Goal: Obtain resource: Obtain resource

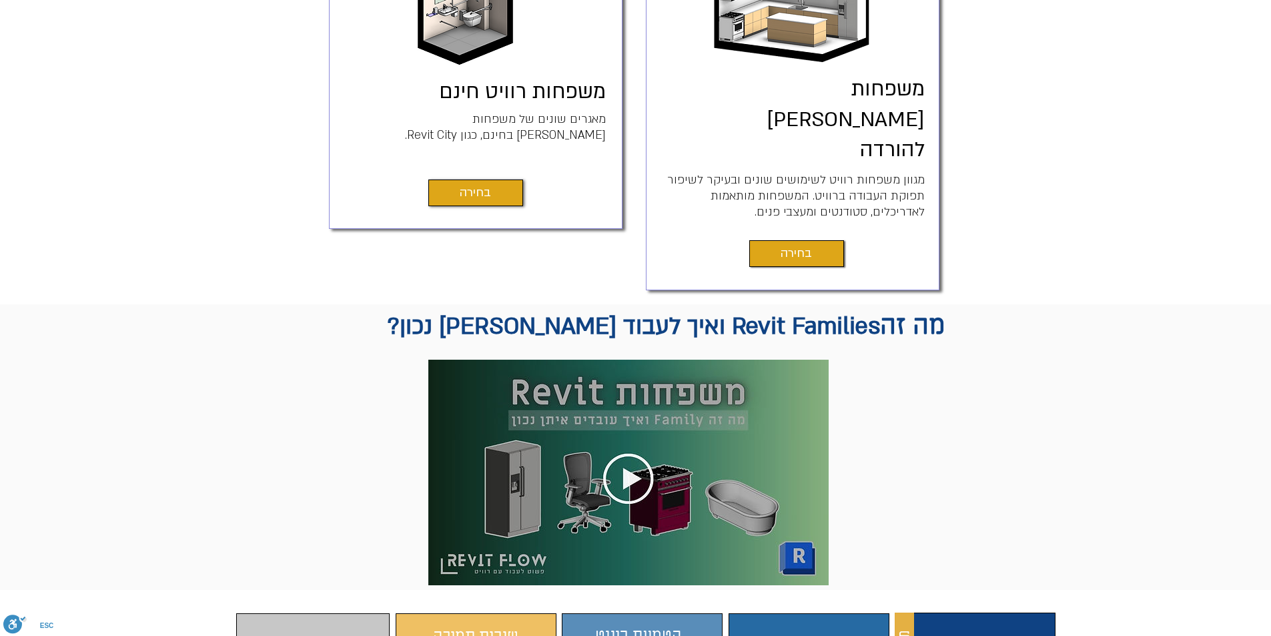
scroll to position [667, 0]
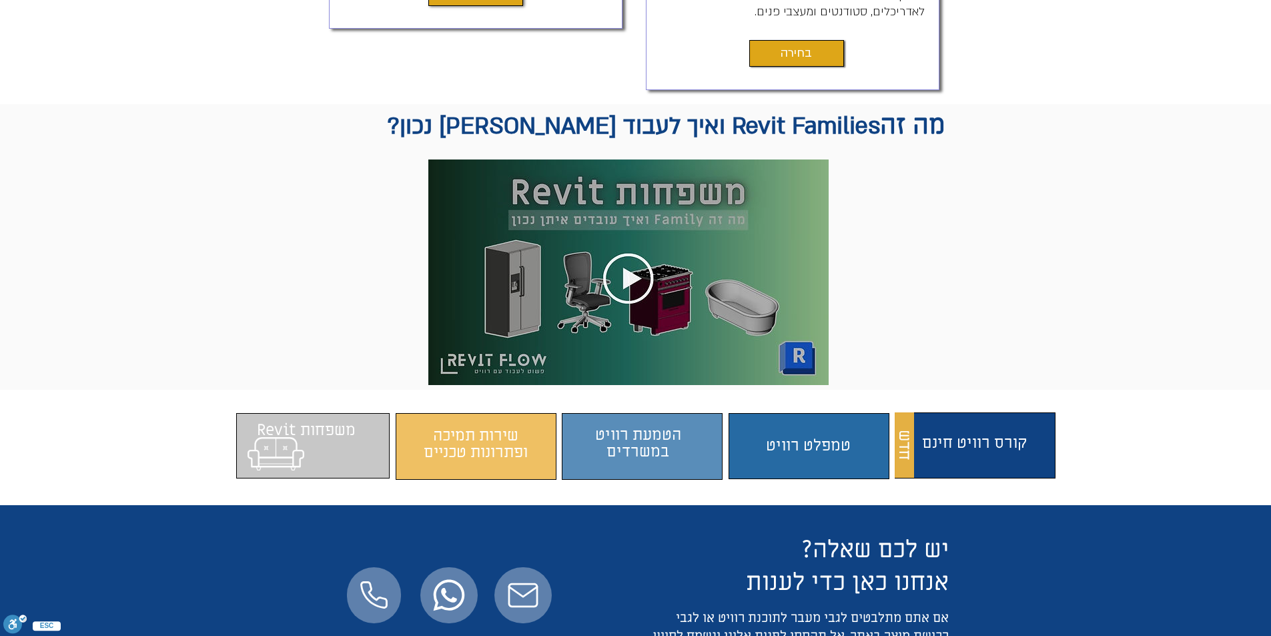
click at [304, 420] on span "התוכן משתנה כשעוברים עם העכבר" at bounding box center [312, 446] width 153 height 52
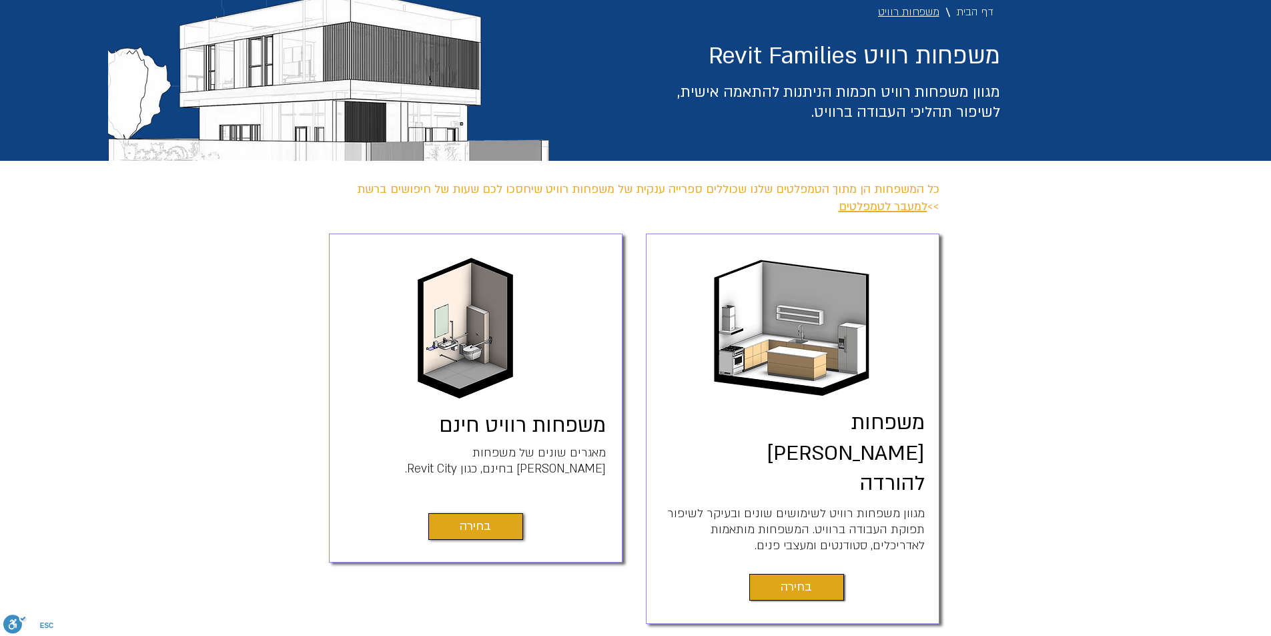
scroll to position [200, 0]
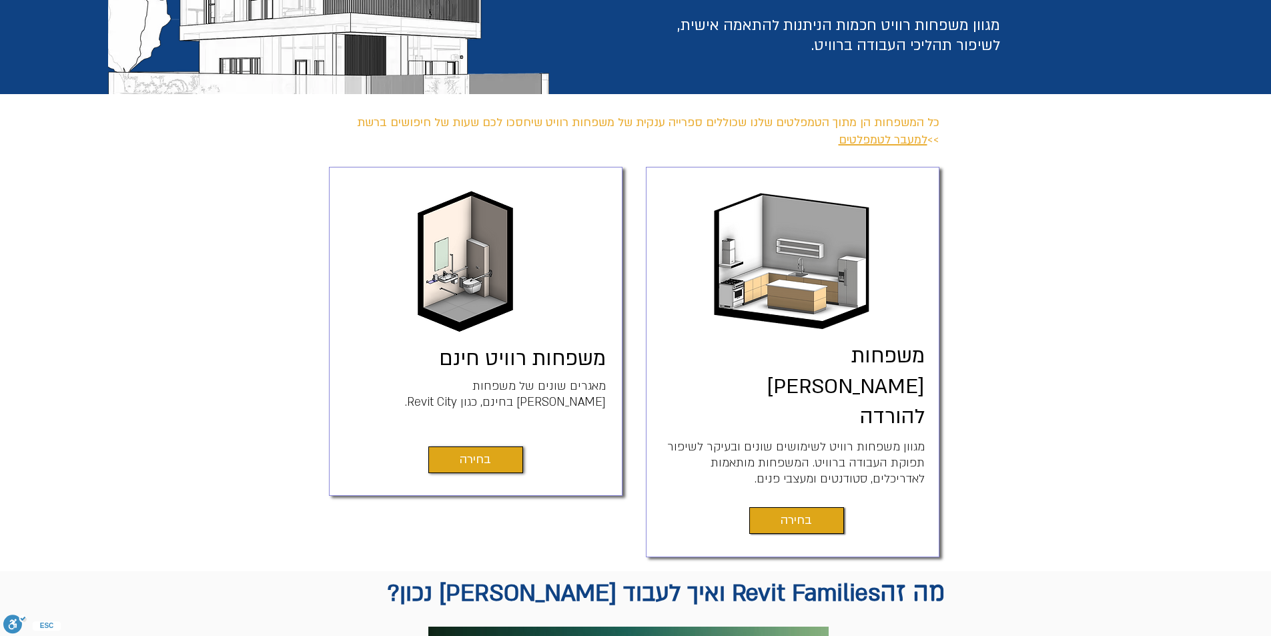
click at [853, 359] on link "משפחות [PERSON_NAME] להורדה" at bounding box center [846, 386] width 158 height 89
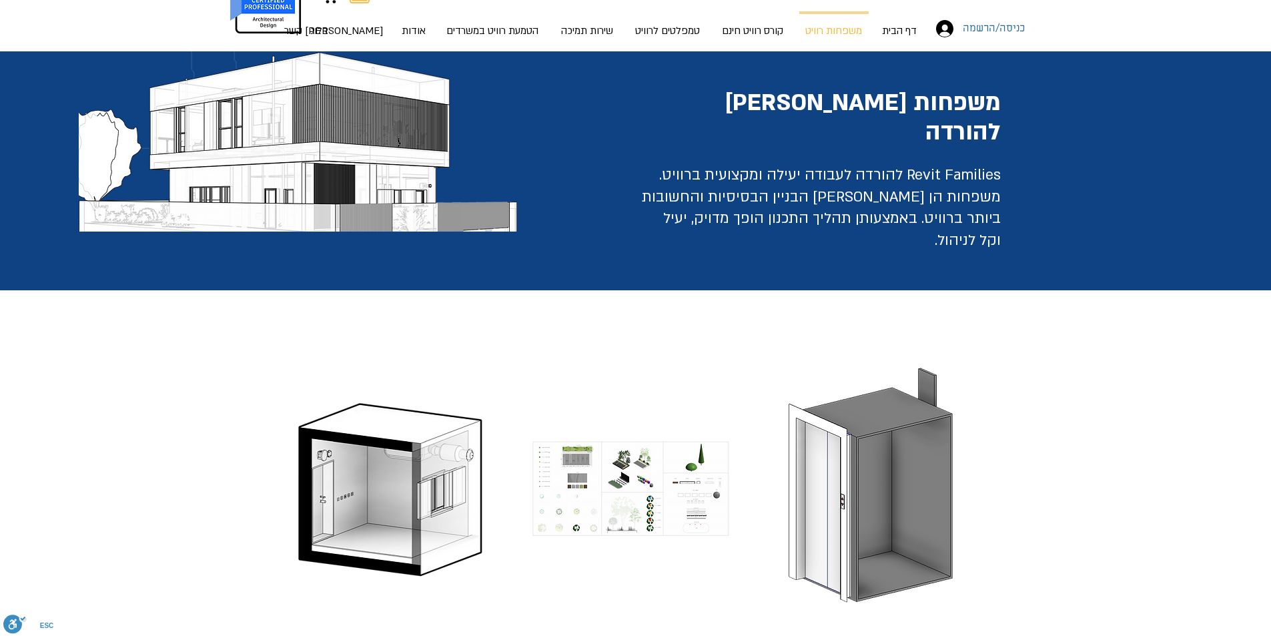
scroll to position [267, 0]
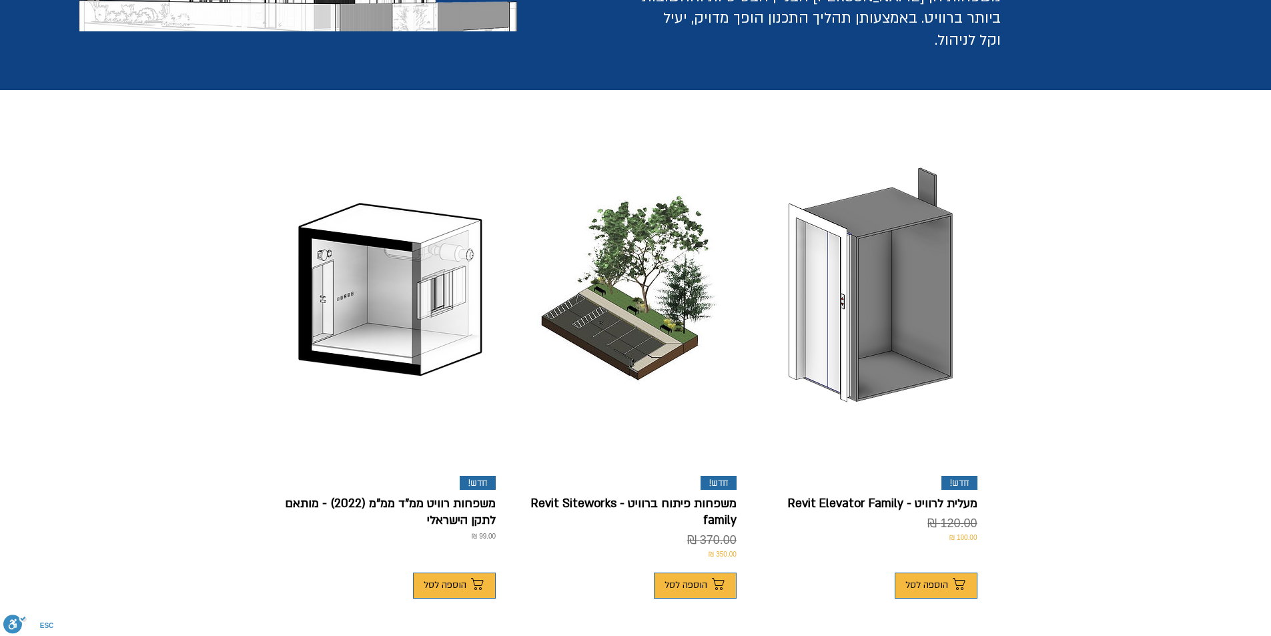
click at [408, 495] on p "משפחות רוויט ממ"ד ממ"מ (2022) - מותאם לתקן הישראלי" at bounding box center [390, 511] width 211 height 33
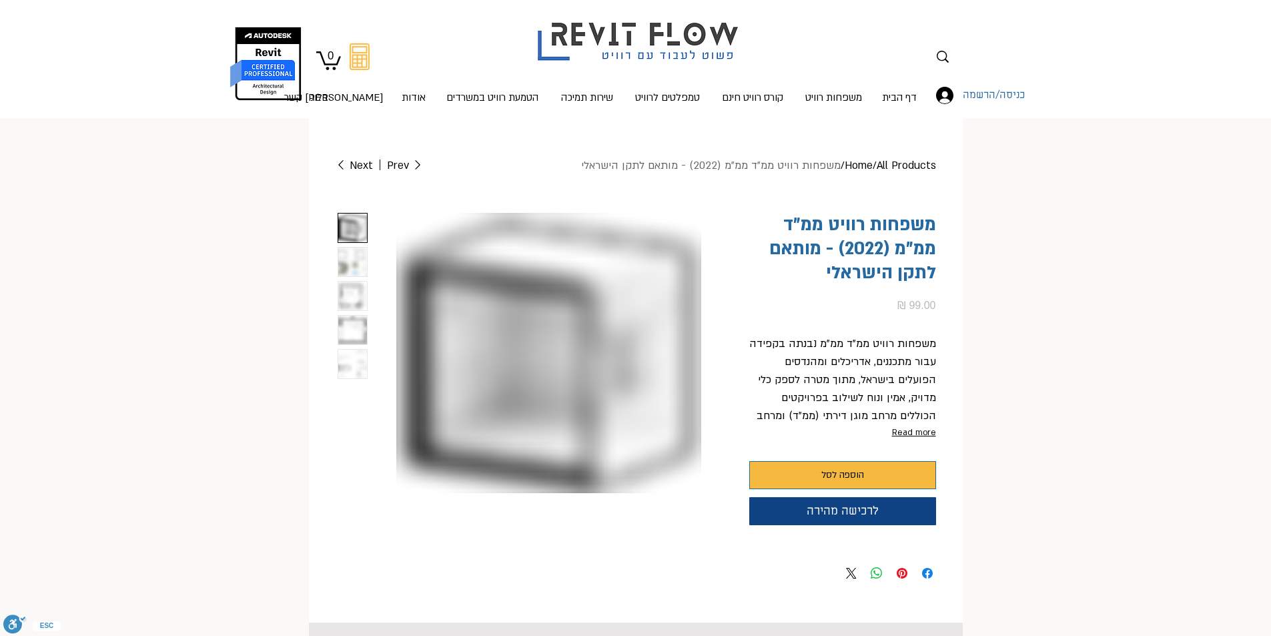
scroll to position [0, 13]
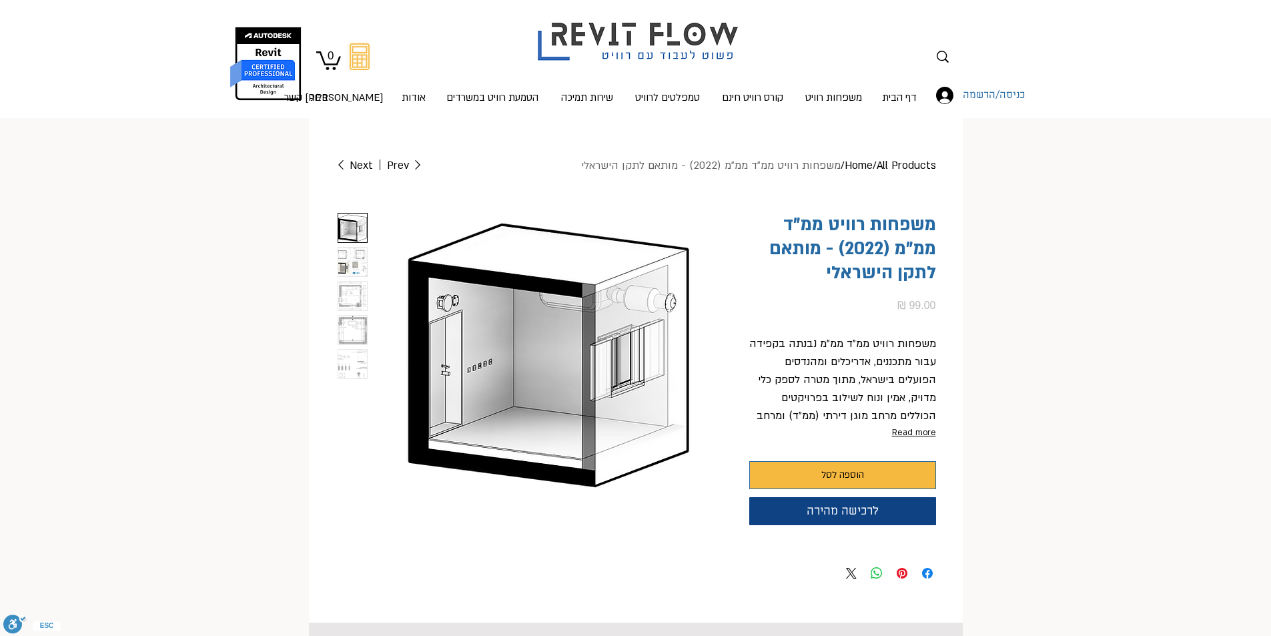
click at [358, 261] on img "2 / 5" at bounding box center [352, 262] width 29 height 29
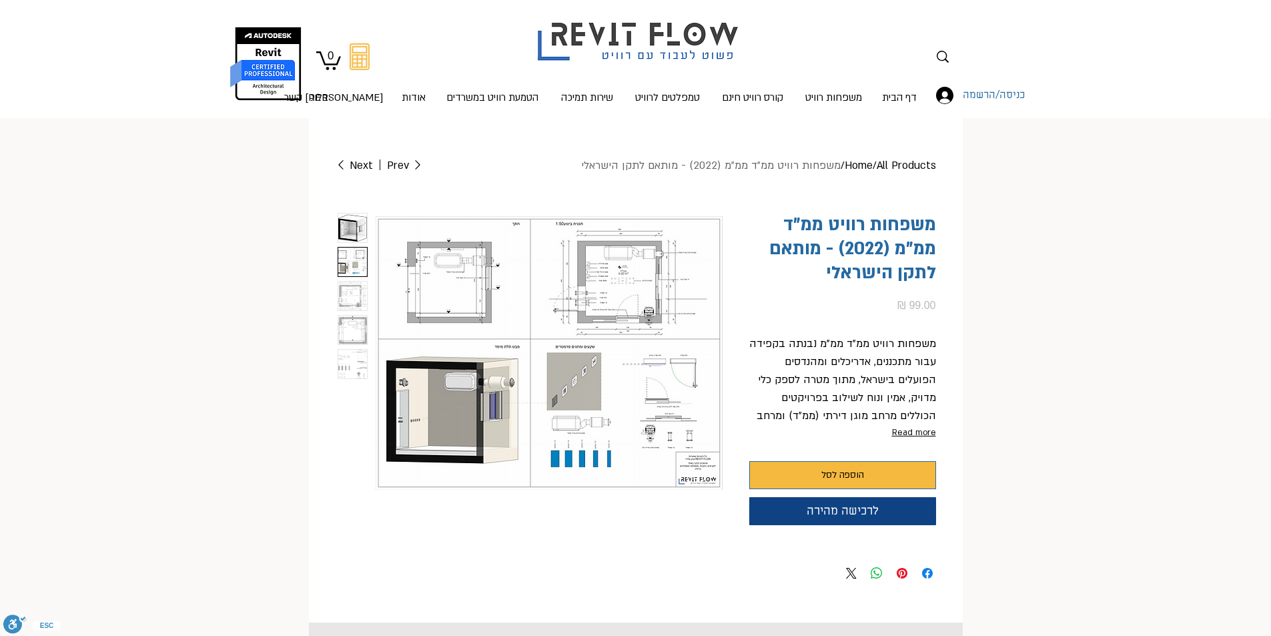
click at [355, 294] on img "3 / 5" at bounding box center [352, 296] width 29 height 29
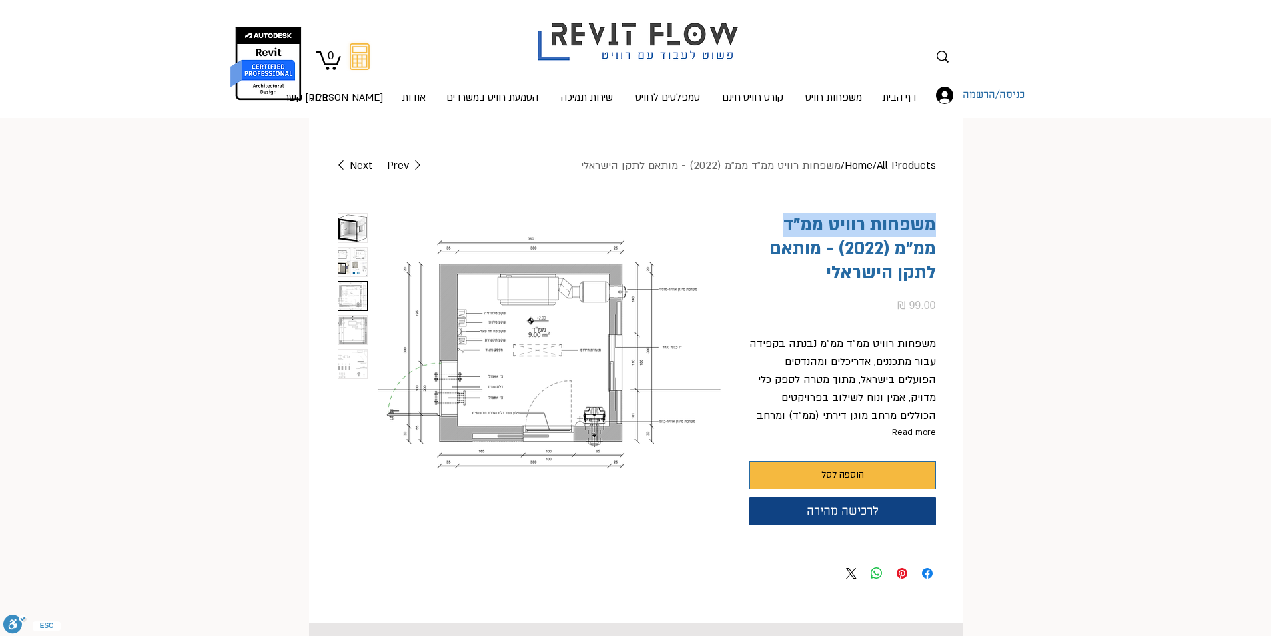
drag, startPoint x: 784, startPoint y: 222, endPoint x: 946, endPoint y: 218, distance: 162.2
click at [946, 218] on div "Home / All Products / משפחות רוויט ממ"ד ממ"מ (2022) - מותאם לתקן הישראלי Prev N…" at bounding box center [636, 370] width 654 height 451
copy h1 "משפחות רוויט ממ"ד"
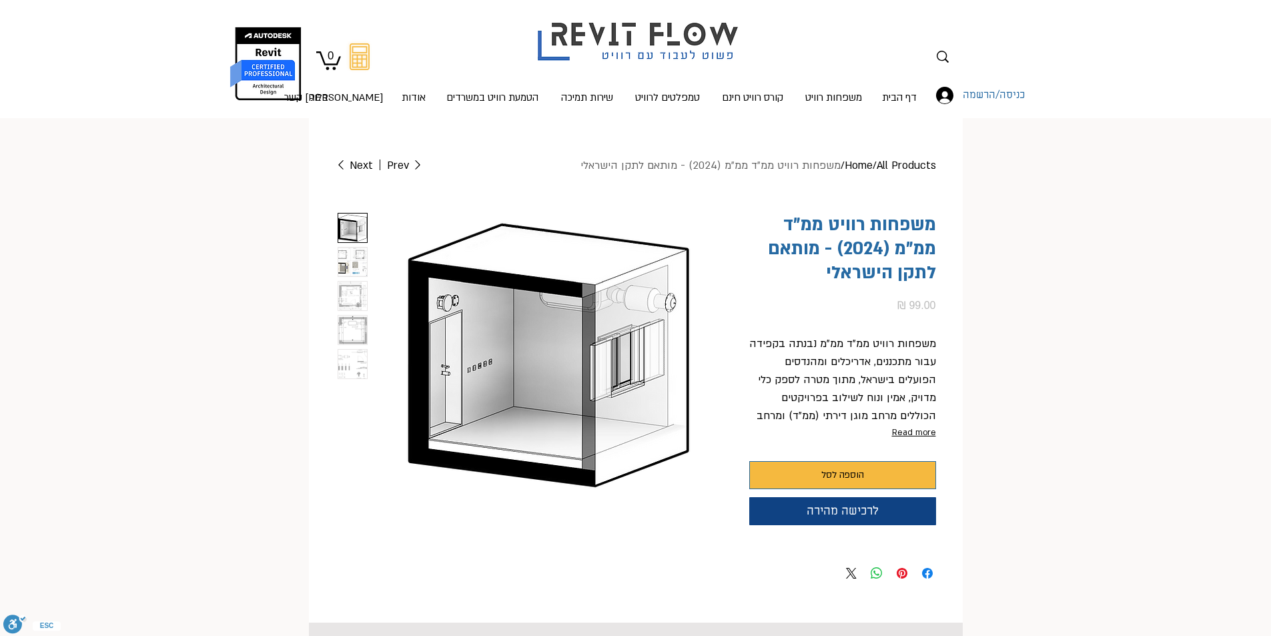
scroll to position [0, 13]
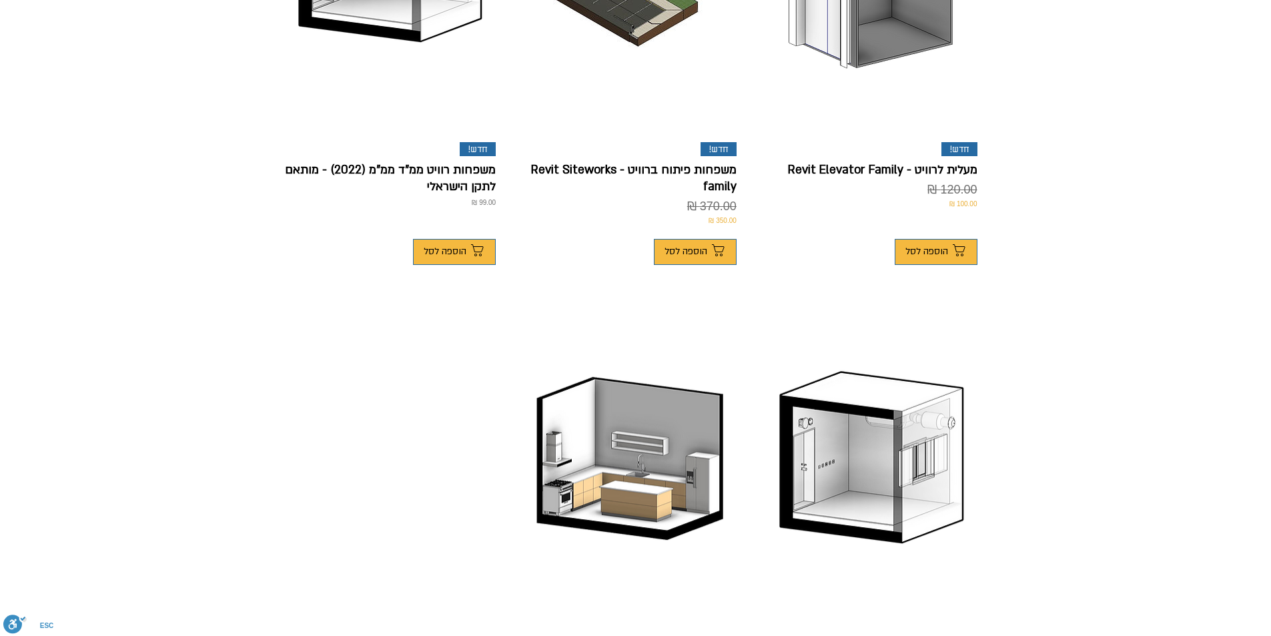
scroll to position [534, 0]
